Goal: Transaction & Acquisition: Book appointment/travel/reservation

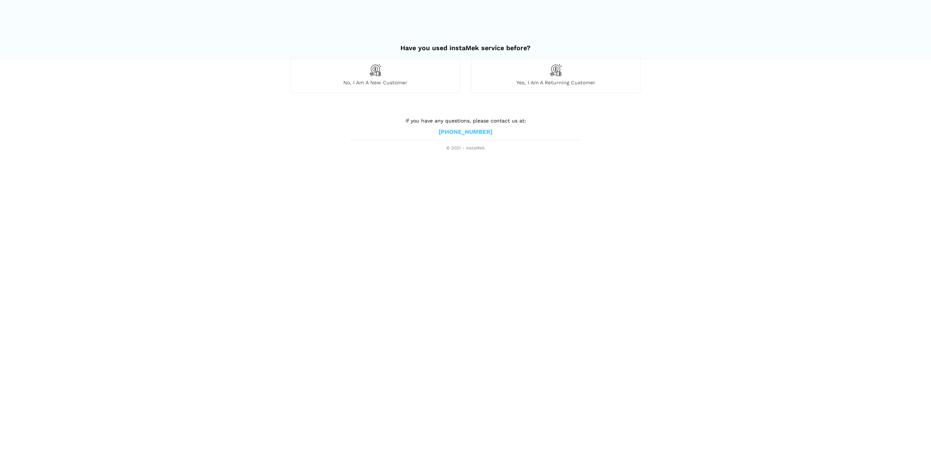
click at [353, 77] on div "No, I am a new customer" at bounding box center [375, 75] width 169 height 36
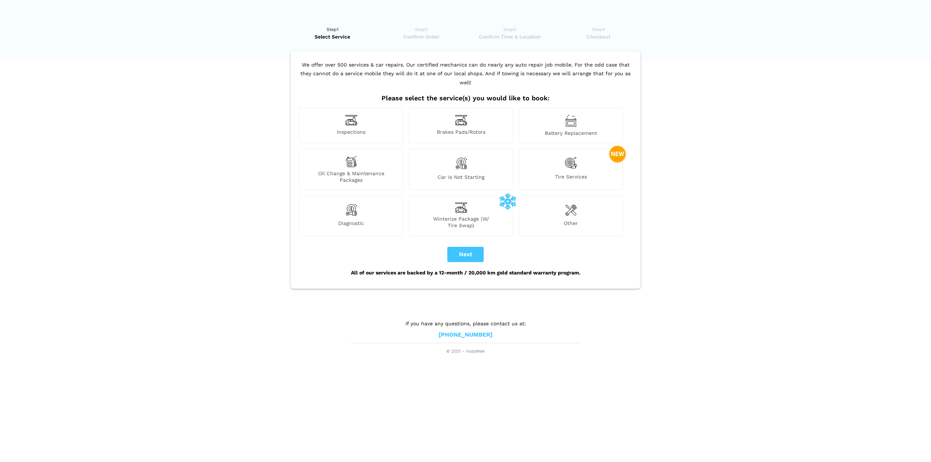
click at [381, 170] on span "Oil Change & Maintenance Packages" at bounding box center [351, 176] width 104 height 13
click at [464, 247] on button "Next" at bounding box center [465, 254] width 36 height 15
checkbox input "true"
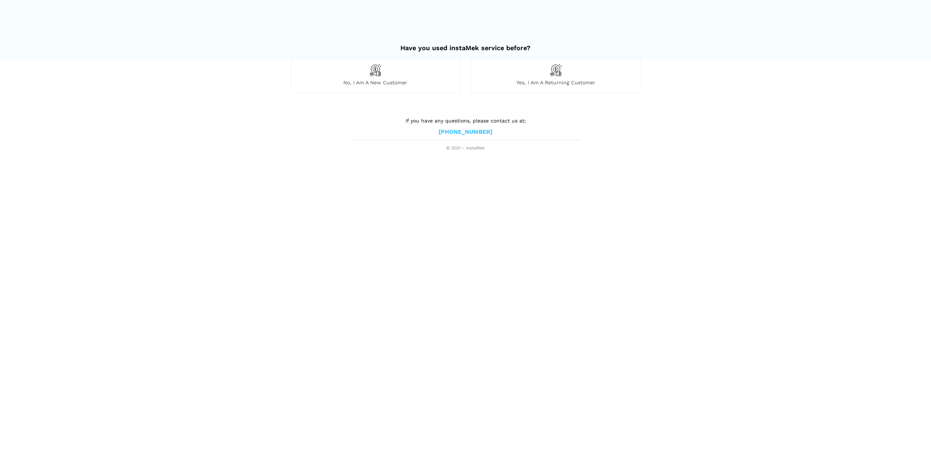
click at [371, 75] on img at bounding box center [375, 70] width 12 height 12
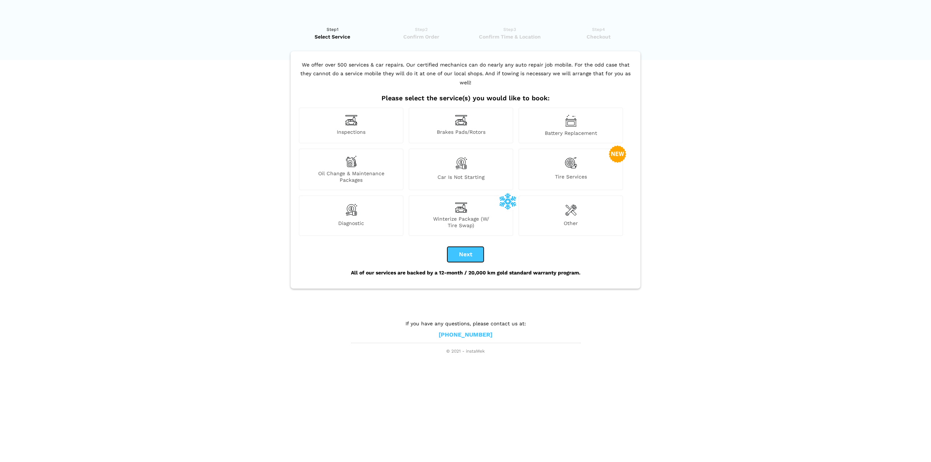
click at [472, 247] on button "Next" at bounding box center [465, 254] width 36 height 15
click at [463, 248] on button "Next" at bounding box center [465, 254] width 36 height 15
drag, startPoint x: 196, startPoint y: 227, endPoint x: 409, endPoint y: 244, distance: 214.4
click at [215, 224] on lik "Have you used instaMek service before? No, I am a new customer Yes, I am a retu…" at bounding box center [465, 187] width 931 height 336
click at [478, 247] on button "Next" at bounding box center [465, 254] width 36 height 15
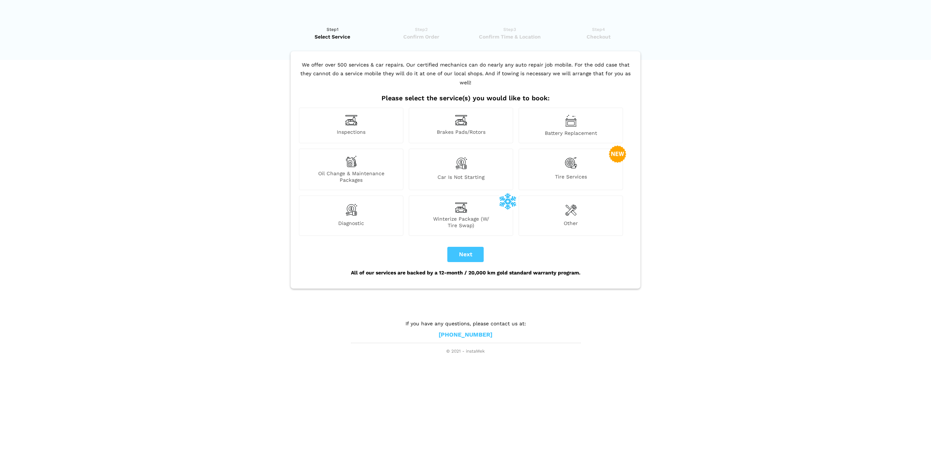
click at [377, 156] on div "Oil Change & Maintenance Packages" at bounding box center [351, 169] width 104 height 41
click at [470, 247] on button "Next" at bounding box center [465, 254] width 36 height 15
checkbox input "true"
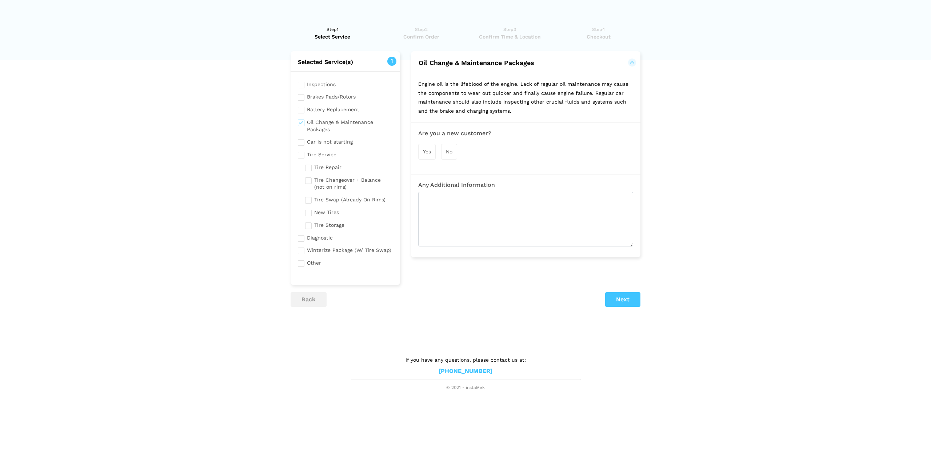
click at [430, 151] on span "Yes" at bounding box center [427, 152] width 8 height 6
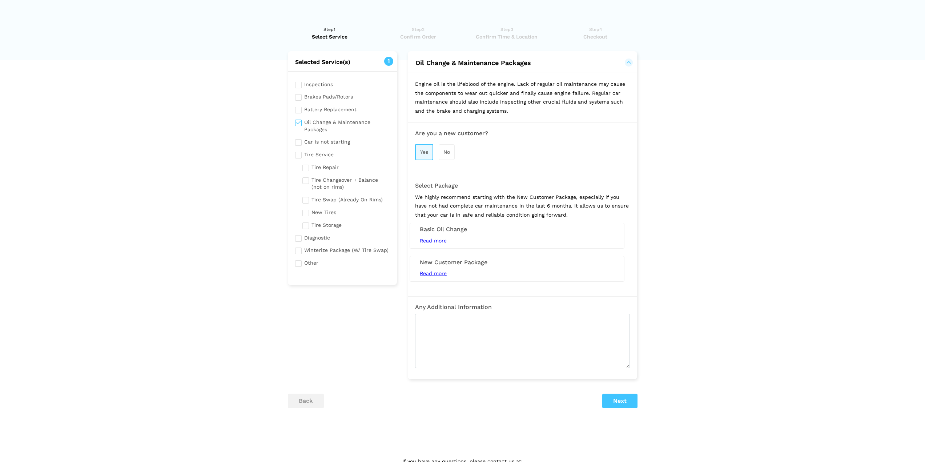
drag, startPoint x: 441, startPoint y: 274, endPoint x: 438, endPoint y: 272, distance: 4.4
click at [440, 273] on span "Read more" at bounding box center [433, 274] width 27 height 6
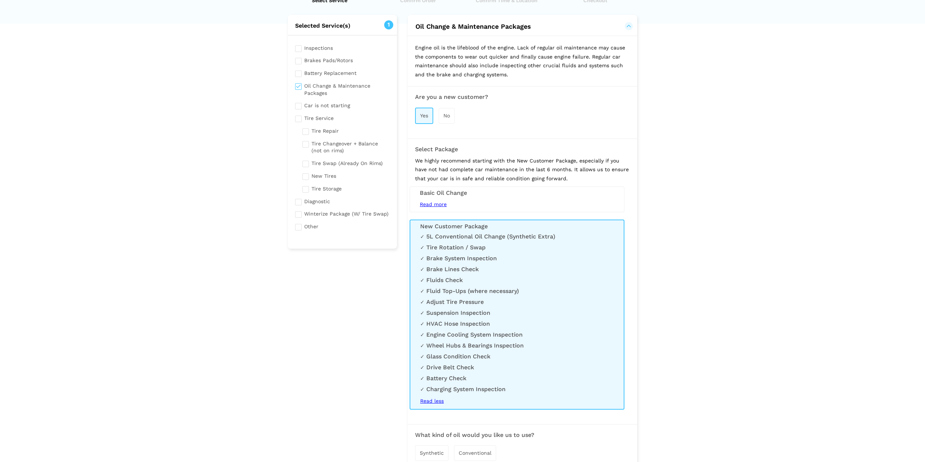
scroll to position [73, 0]
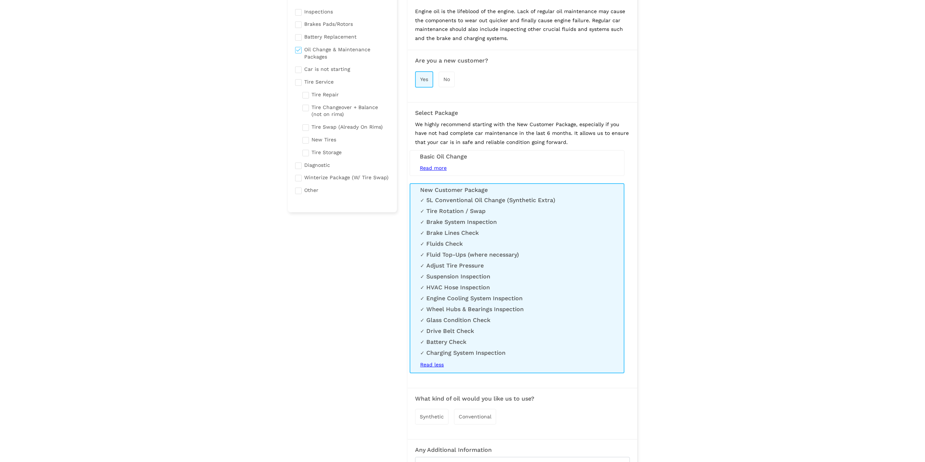
click at [444, 169] on span "Read more" at bounding box center [433, 168] width 27 height 6
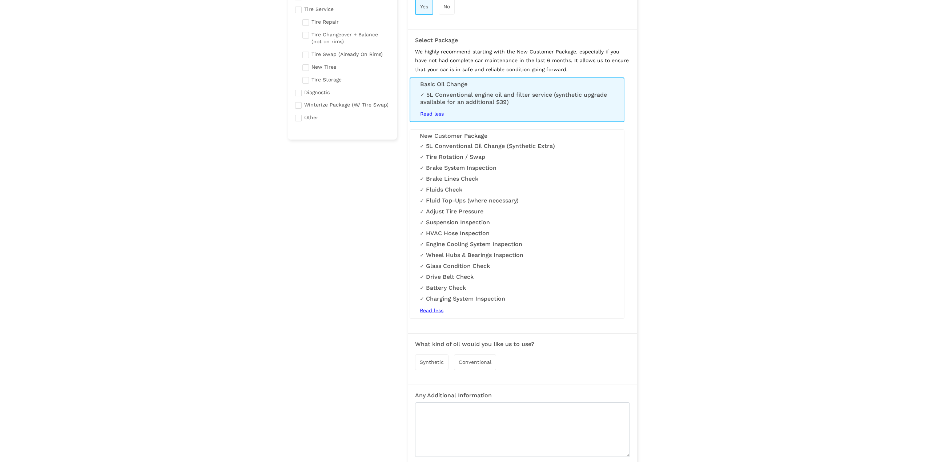
scroll to position [265, 0]
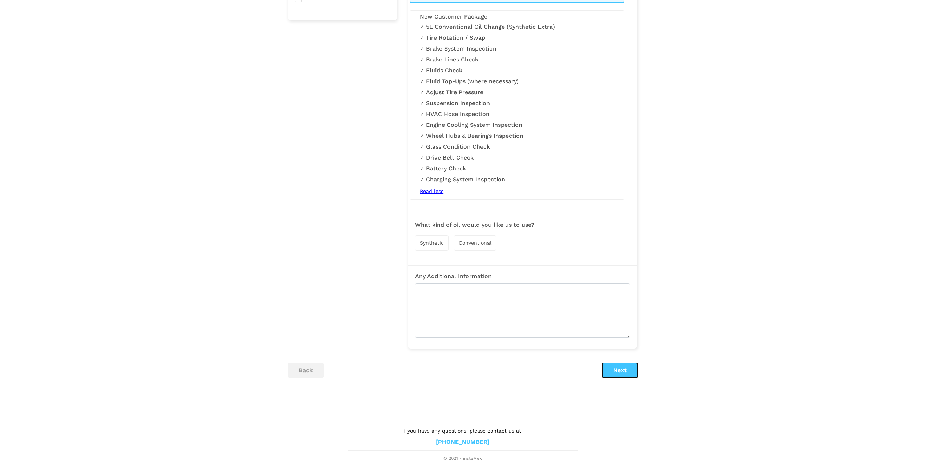
click at [637, 375] on button "Next" at bounding box center [620, 370] width 35 height 15
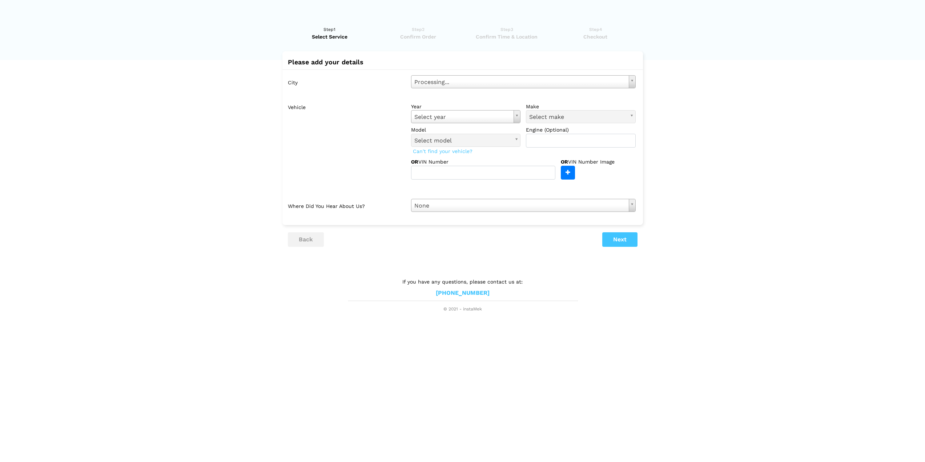
scroll to position [0, 0]
click at [633, 237] on button "Next" at bounding box center [622, 239] width 35 height 15
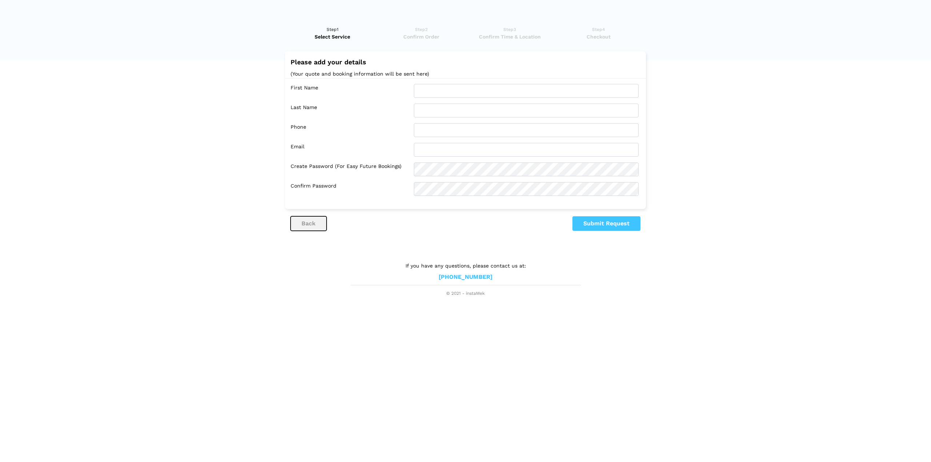
click at [311, 222] on button "back" at bounding box center [309, 223] width 36 height 15
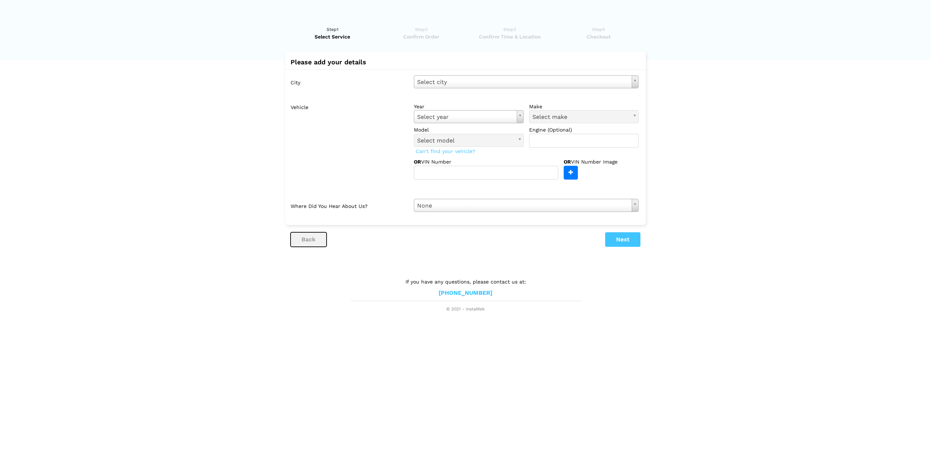
click at [323, 238] on button "back" at bounding box center [309, 239] width 36 height 15
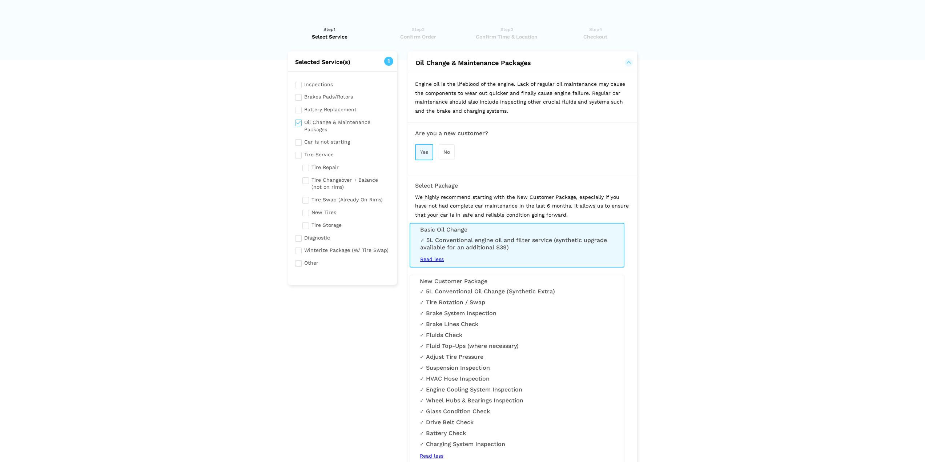
scroll to position [73, 0]
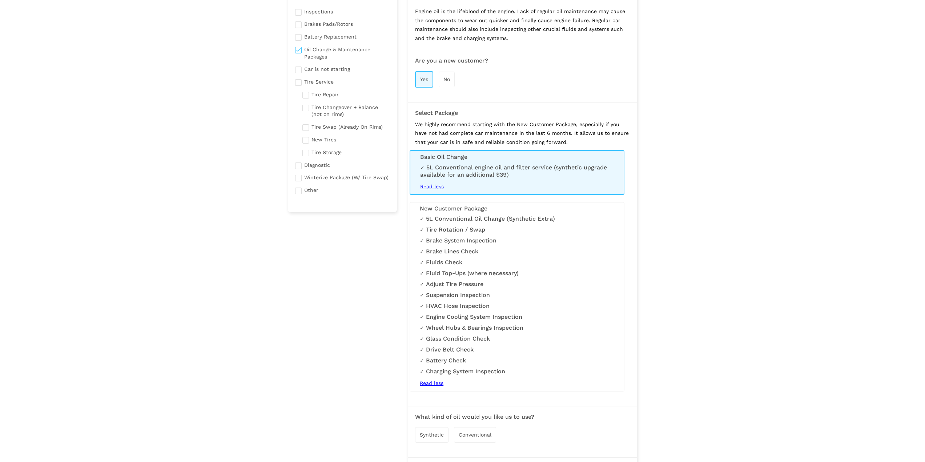
drag, startPoint x: 381, startPoint y: 319, endPoint x: 395, endPoint y: 335, distance: 21.7
click at [383, 320] on div "Selected Service(s) 1 Inspections Brakes Pads/Rotors Battery Replacement Car is…" at bounding box center [343, 263] width 120 height 569
click at [450, 282] on li "Adjust Tire Pressure" at bounding box center [517, 284] width 195 height 7
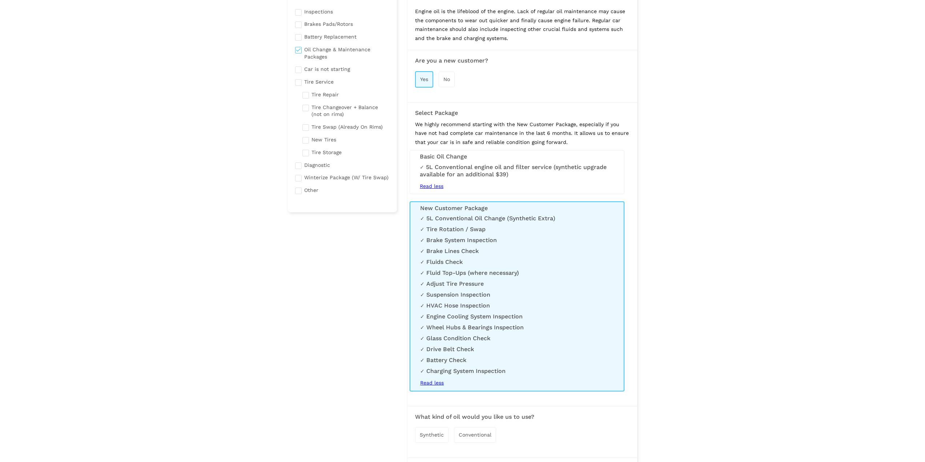
click at [380, 324] on div "Selected Service(s) 1 Inspections Brakes Pads/Rotors Battery Replacement Car is…" at bounding box center [343, 263] width 120 height 569
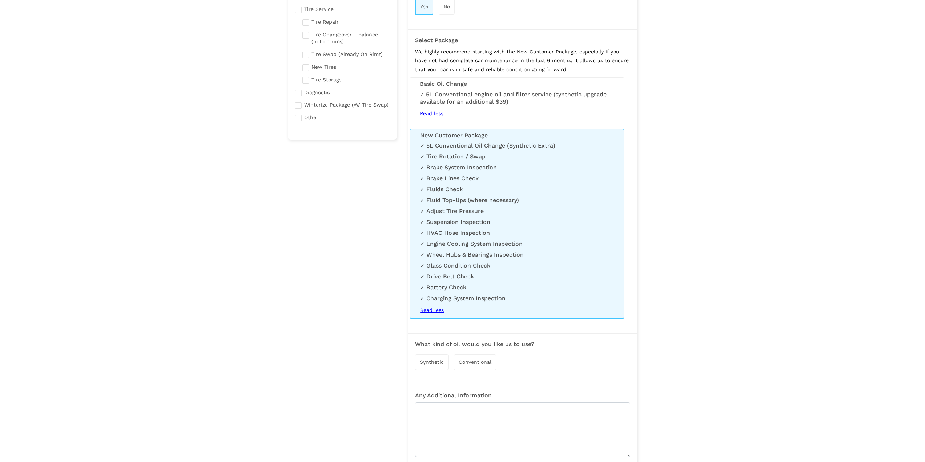
scroll to position [182, 0]
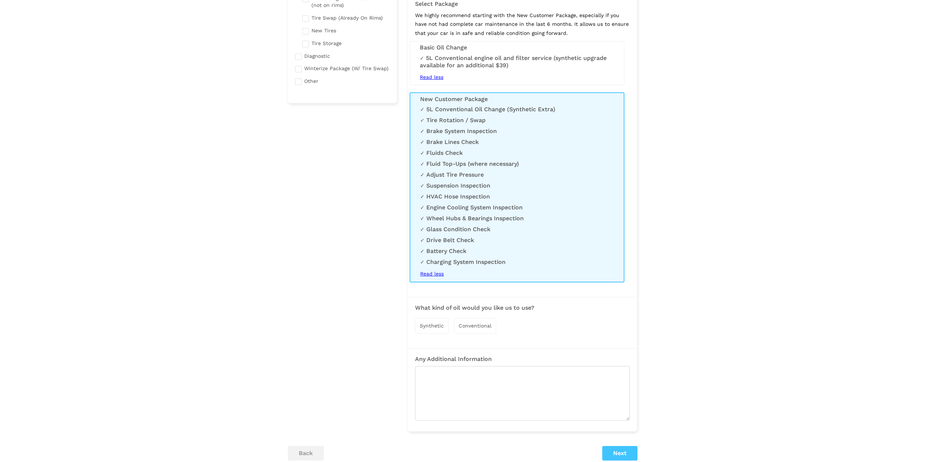
click at [464, 328] on span "Conventional" at bounding box center [475, 326] width 33 height 6
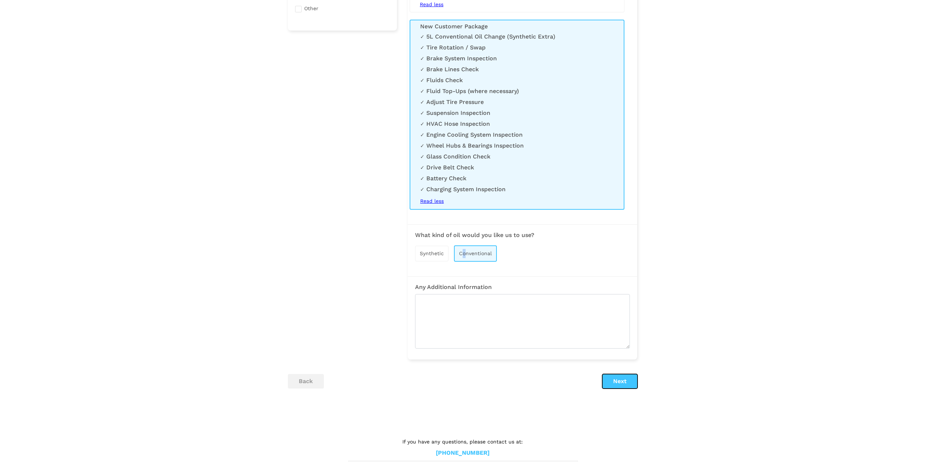
click at [613, 377] on button "Next" at bounding box center [620, 381] width 35 height 15
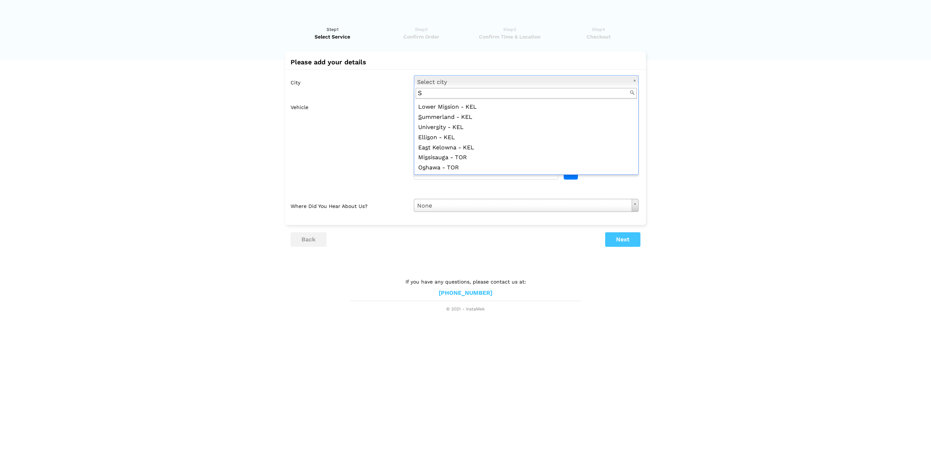
scroll to position [0, 0]
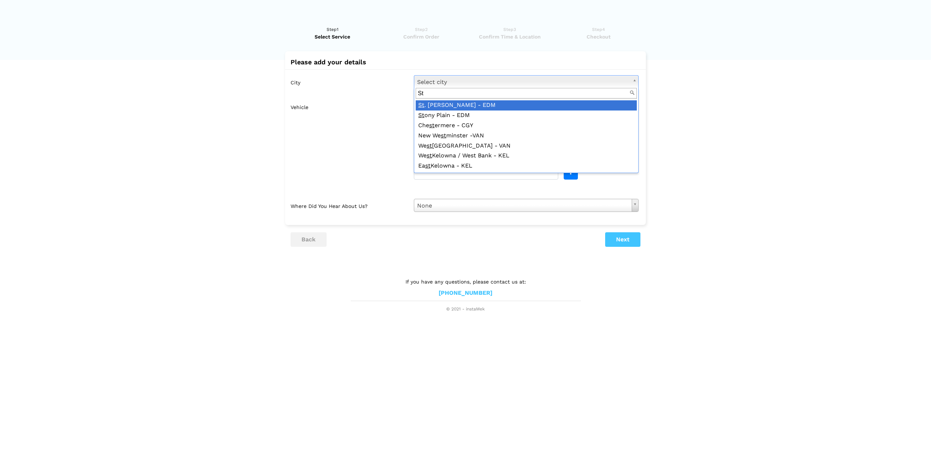
type input "S"
type input "s"
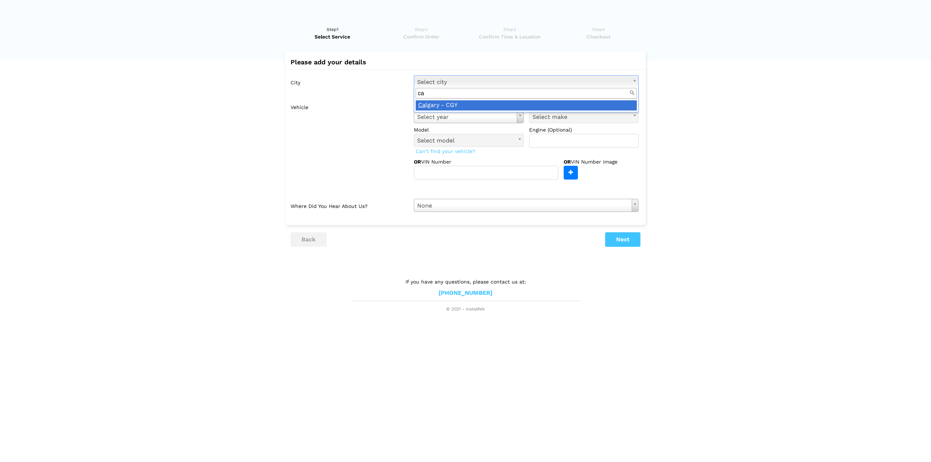
type input "c"
type input "n"
